Goal: Information Seeking & Learning: Check status

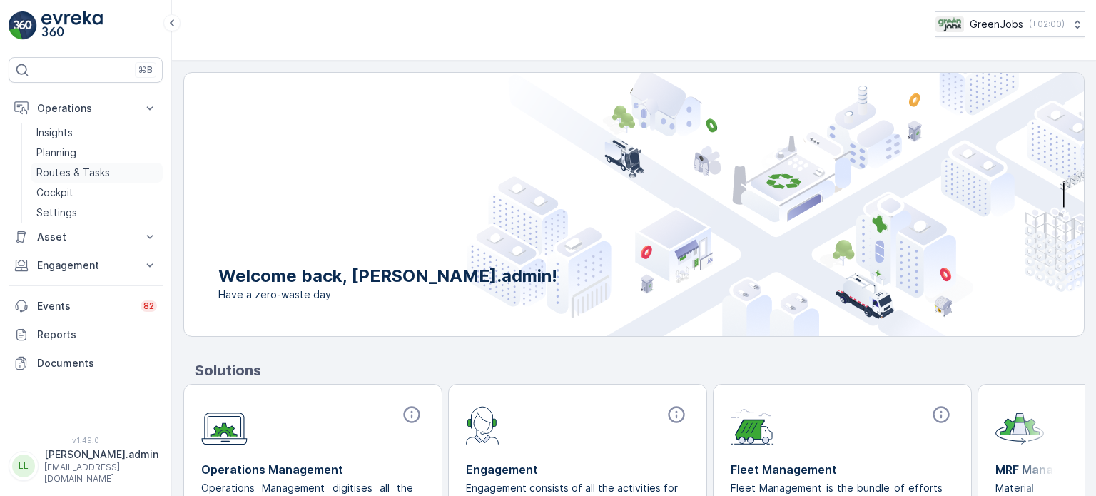
click at [83, 171] on p "Routes & Tasks" at bounding box center [73, 173] width 74 height 14
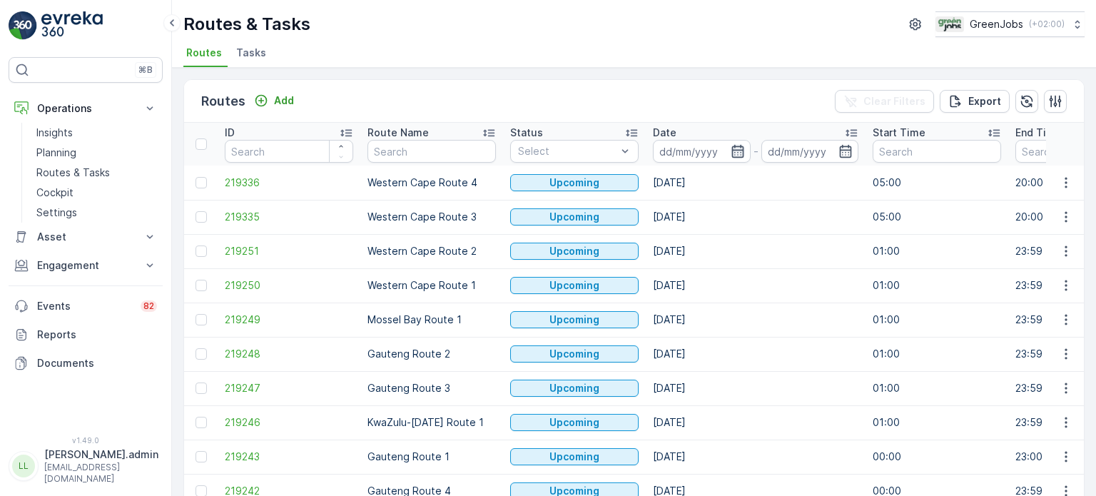
click at [733, 150] on icon "button" at bounding box center [738, 151] width 14 height 14
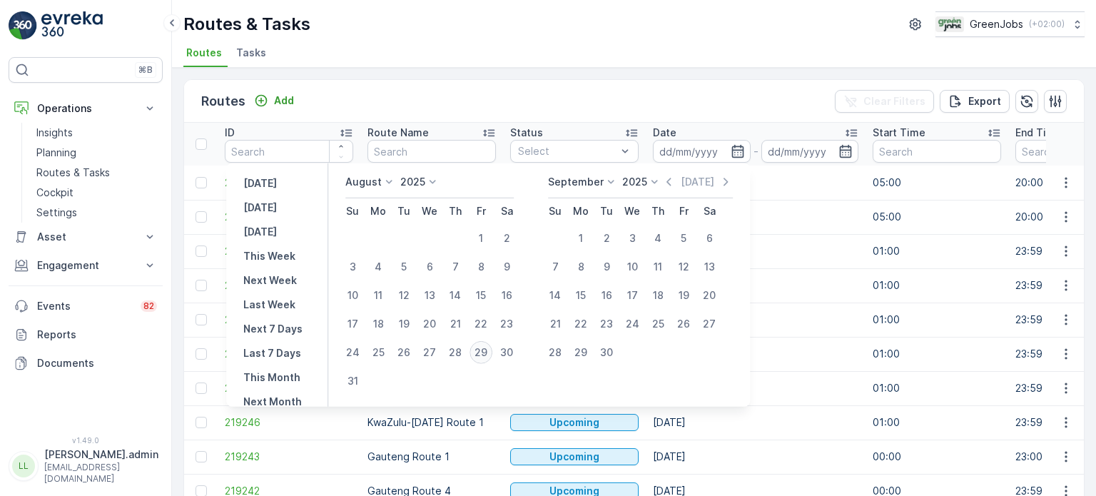
click at [482, 351] on div "29" at bounding box center [481, 352] width 23 height 23
type input "[DATE]"
click at [482, 351] on div "29" at bounding box center [481, 352] width 23 height 23
type input "[DATE]"
click at [482, 351] on div "29" at bounding box center [481, 352] width 23 height 23
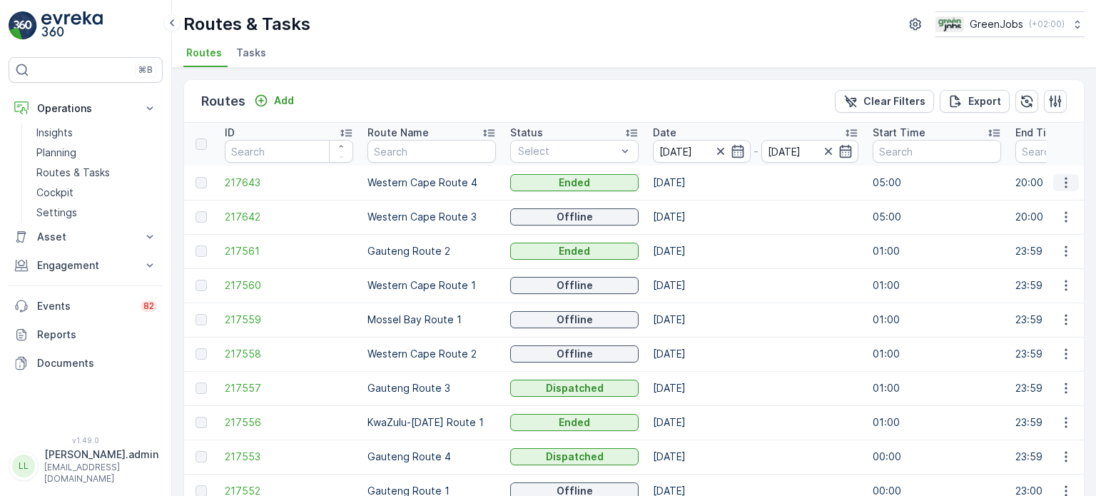
click at [1070, 181] on icon "button" at bounding box center [1066, 183] width 14 height 14
click at [1030, 201] on span "See More Details" at bounding box center [1032, 203] width 83 height 14
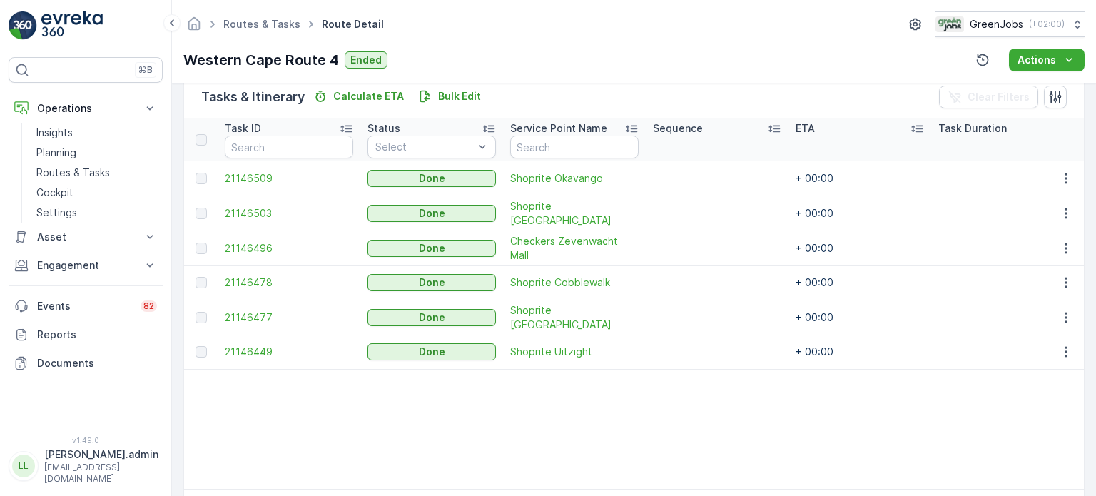
scroll to position [357, 0]
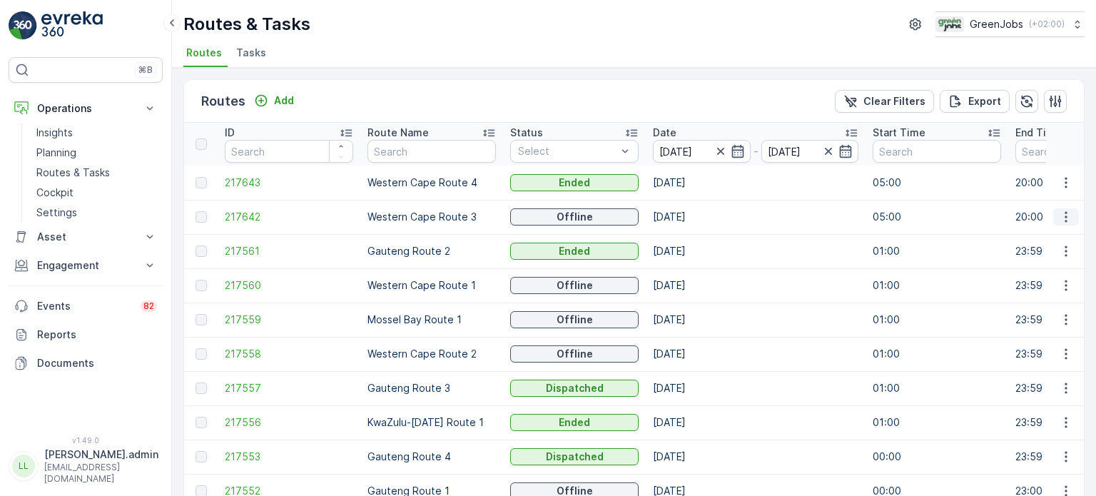
click at [1059, 224] on button "button" at bounding box center [1066, 216] width 26 height 17
click at [1041, 241] on span "See More Details" at bounding box center [1032, 237] width 83 height 14
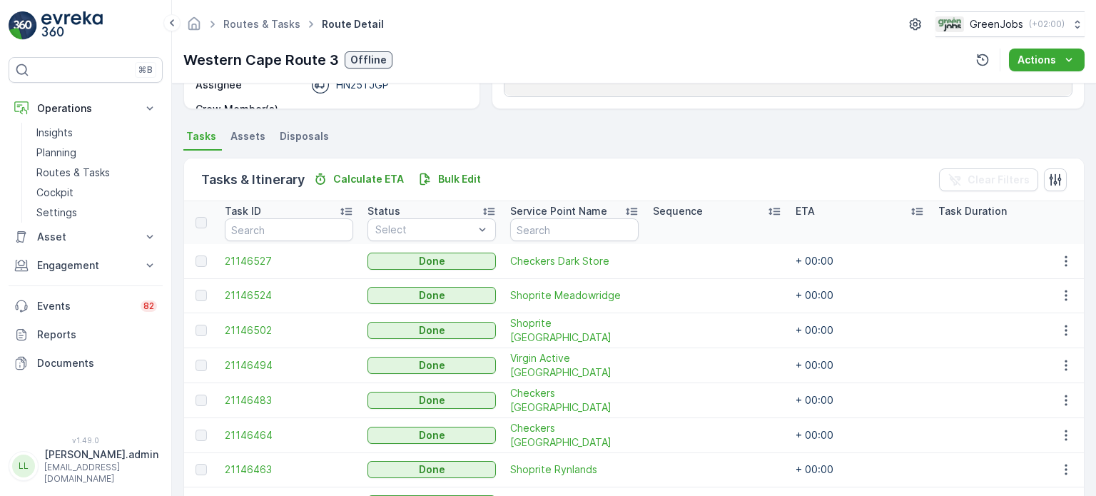
scroll to position [348, 0]
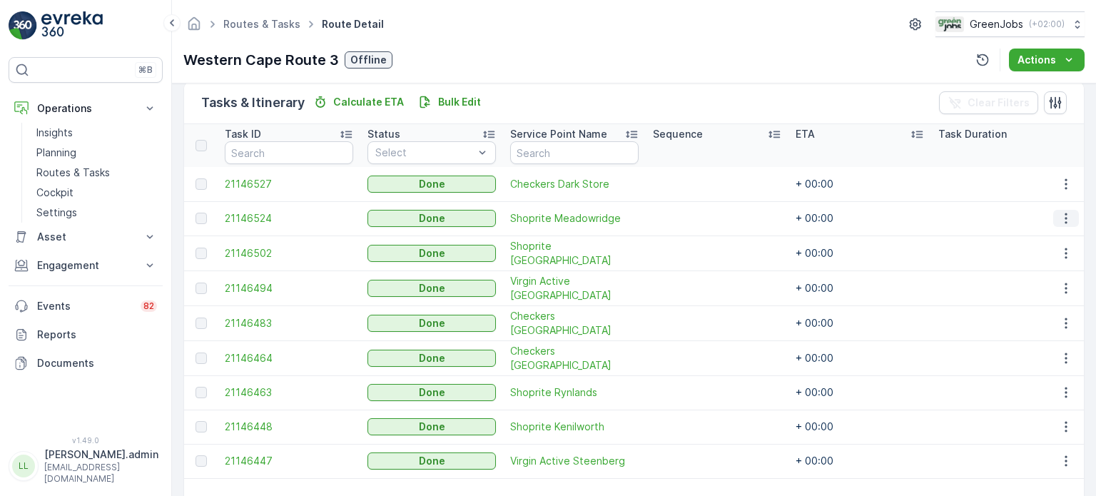
click at [1065, 213] on icon "button" at bounding box center [1066, 218] width 2 height 11
click at [1035, 237] on span "See More Details" at bounding box center [1049, 239] width 83 height 14
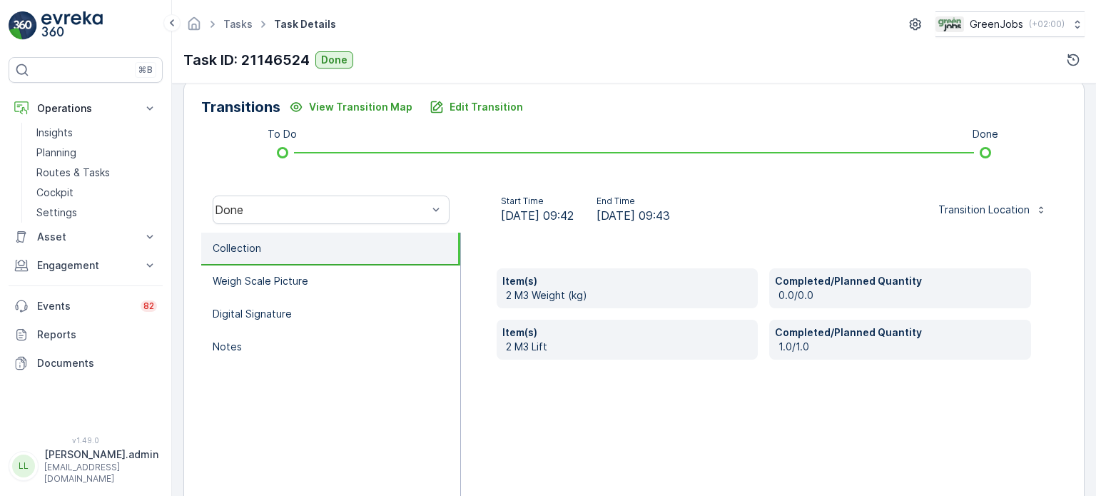
scroll to position [357, 0]
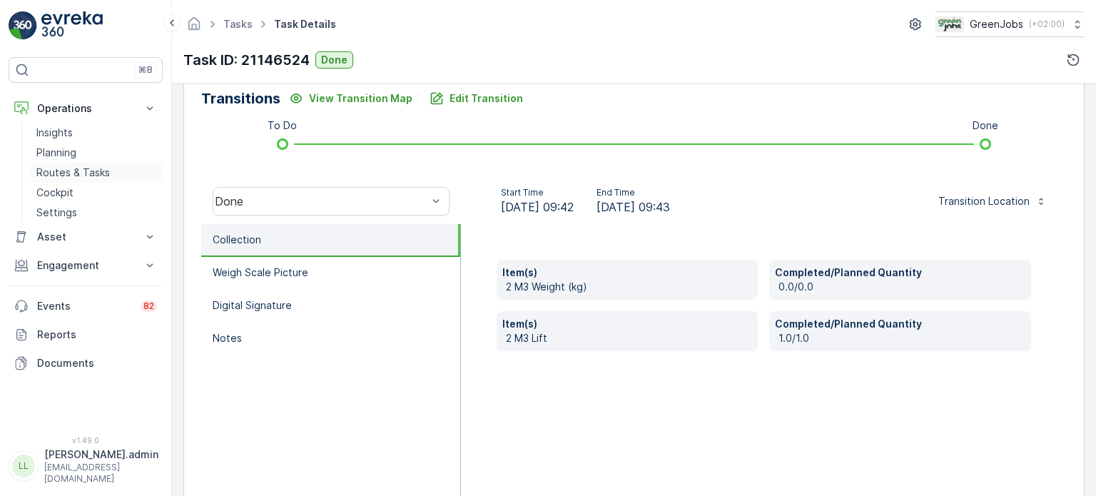
click at [54, 170] on p "Routes & Tasks" at bounding box center [73, 173] width 74 height 14
